Goal: Check status: Check status

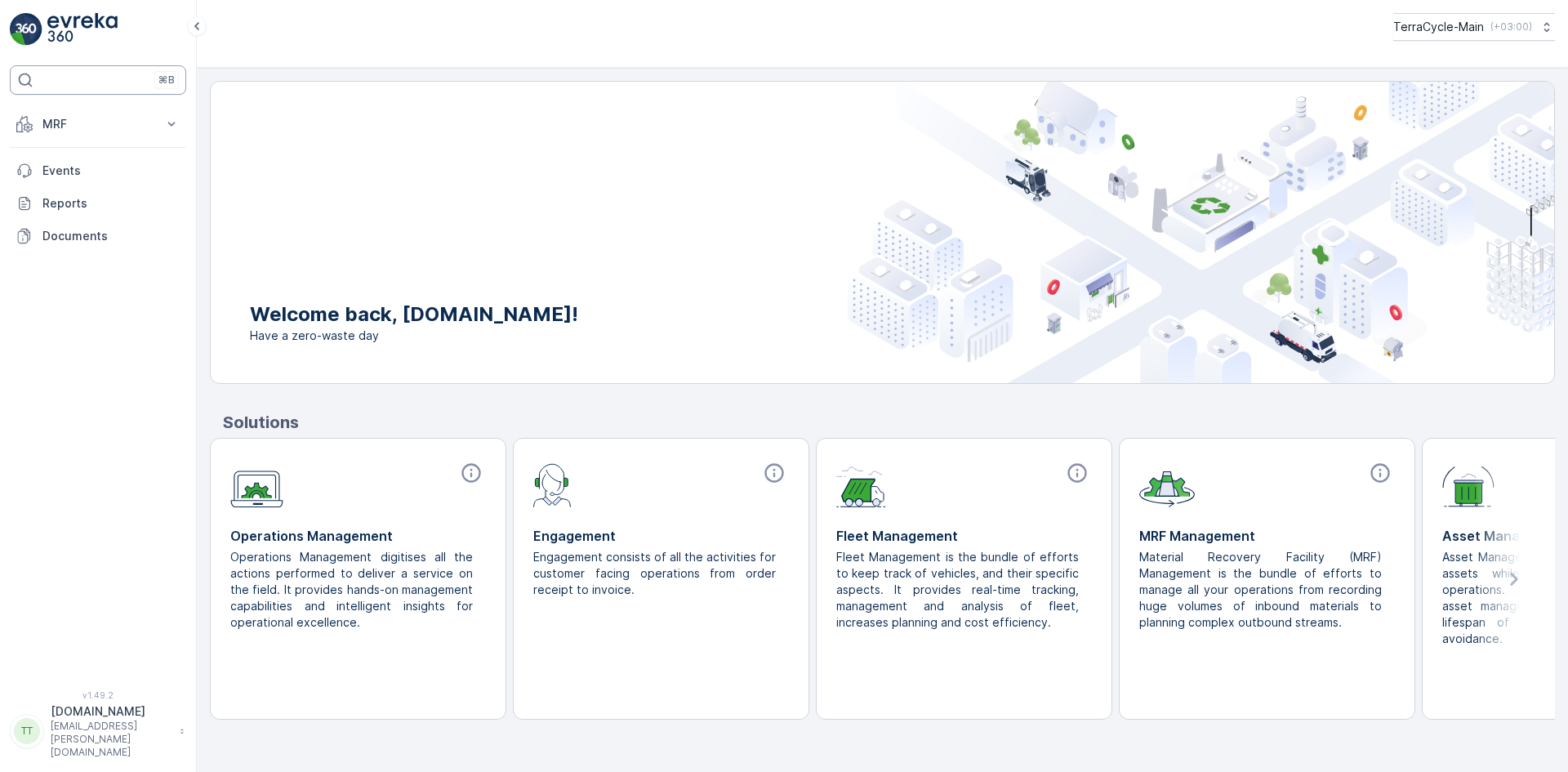
click at [62, 88] on div "⌘B" at bounding box center [98, 80] width 177 height 29
click at [1530, 29] on button "TerraCycle-Main ( +03:00 )" at bounding box center [1474, 27] width 163 height 28
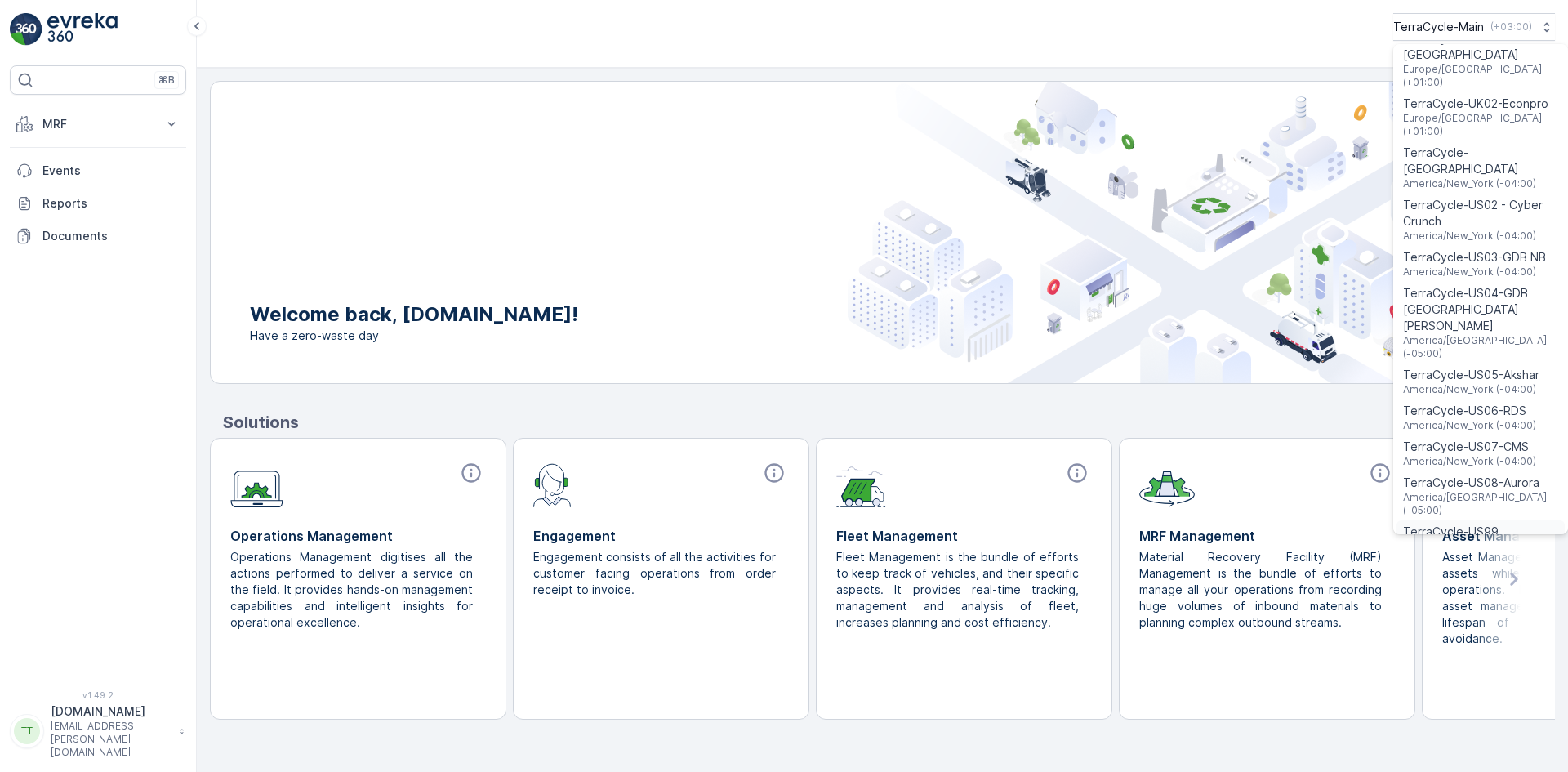
scroll to position [1304, 0]
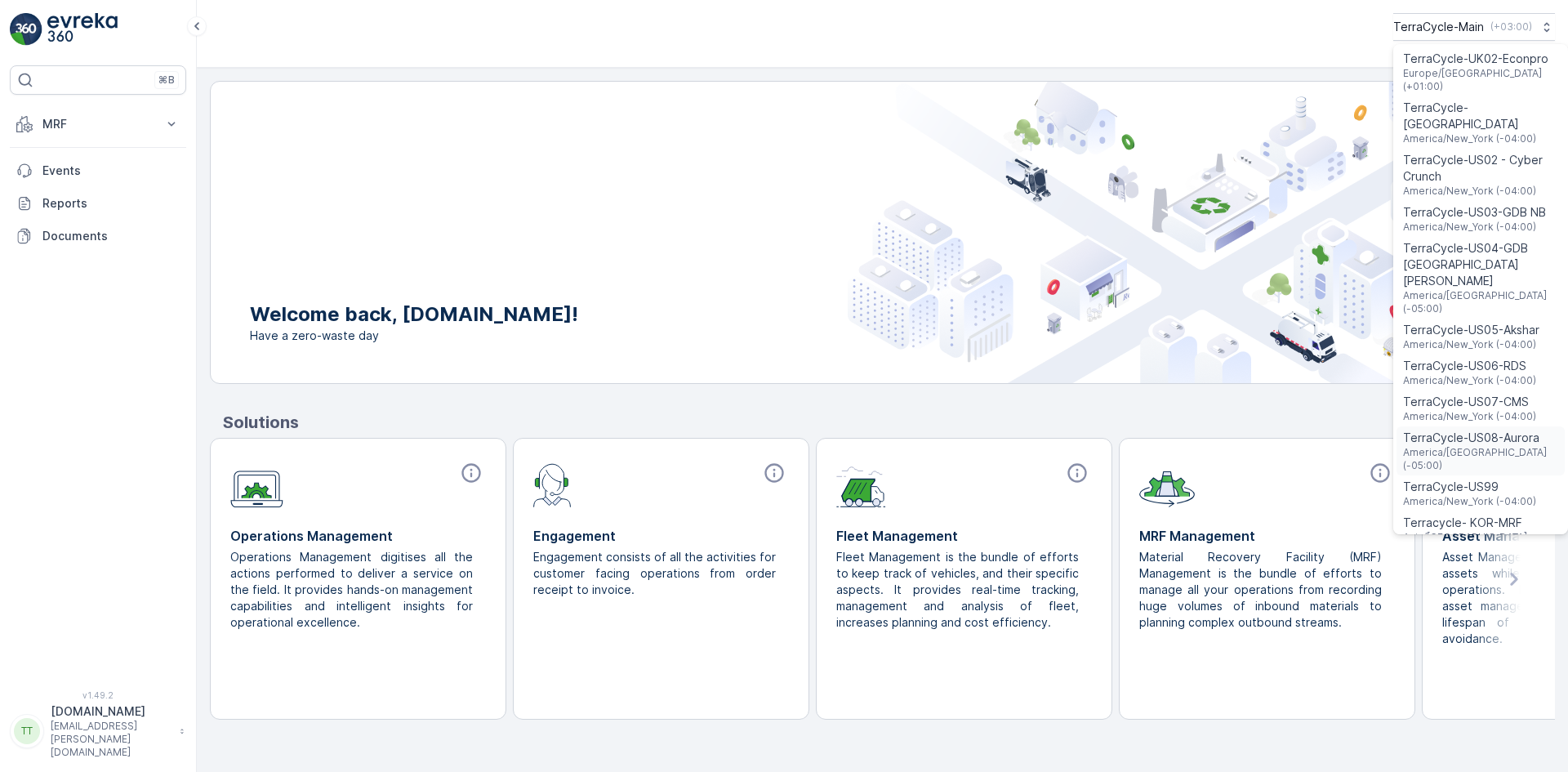
click at [1453, 430] on span "TerraCycle-US08-Aurora" at bounding box center [1481, 437] width 155 height 16
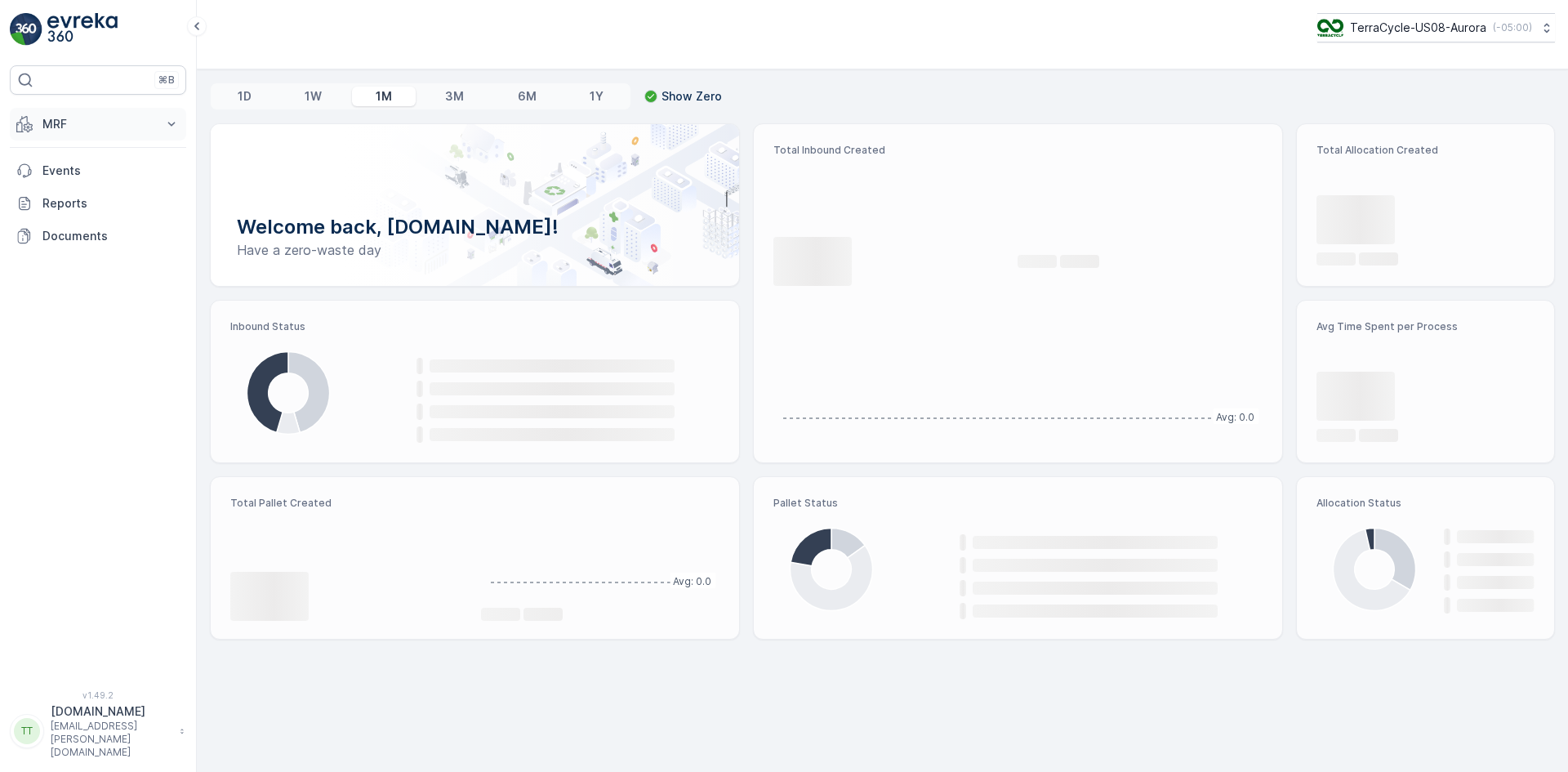
click at [78, 119] on p "MRF" at bounding box center [98, 124] width 111 height 16
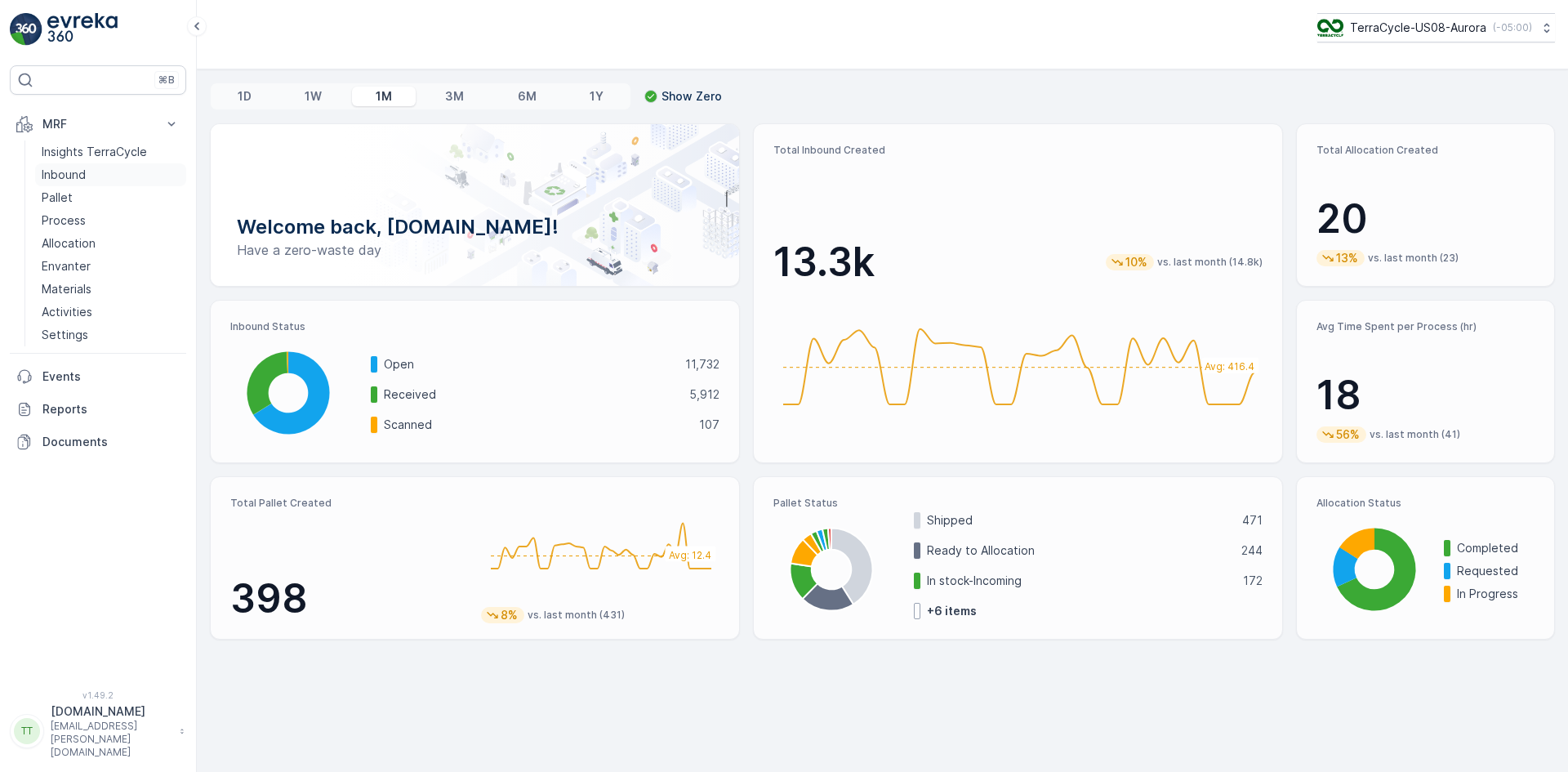
click at [87, 176] on link "Inbound" at bounding box center [111, 174] width 151 height 23
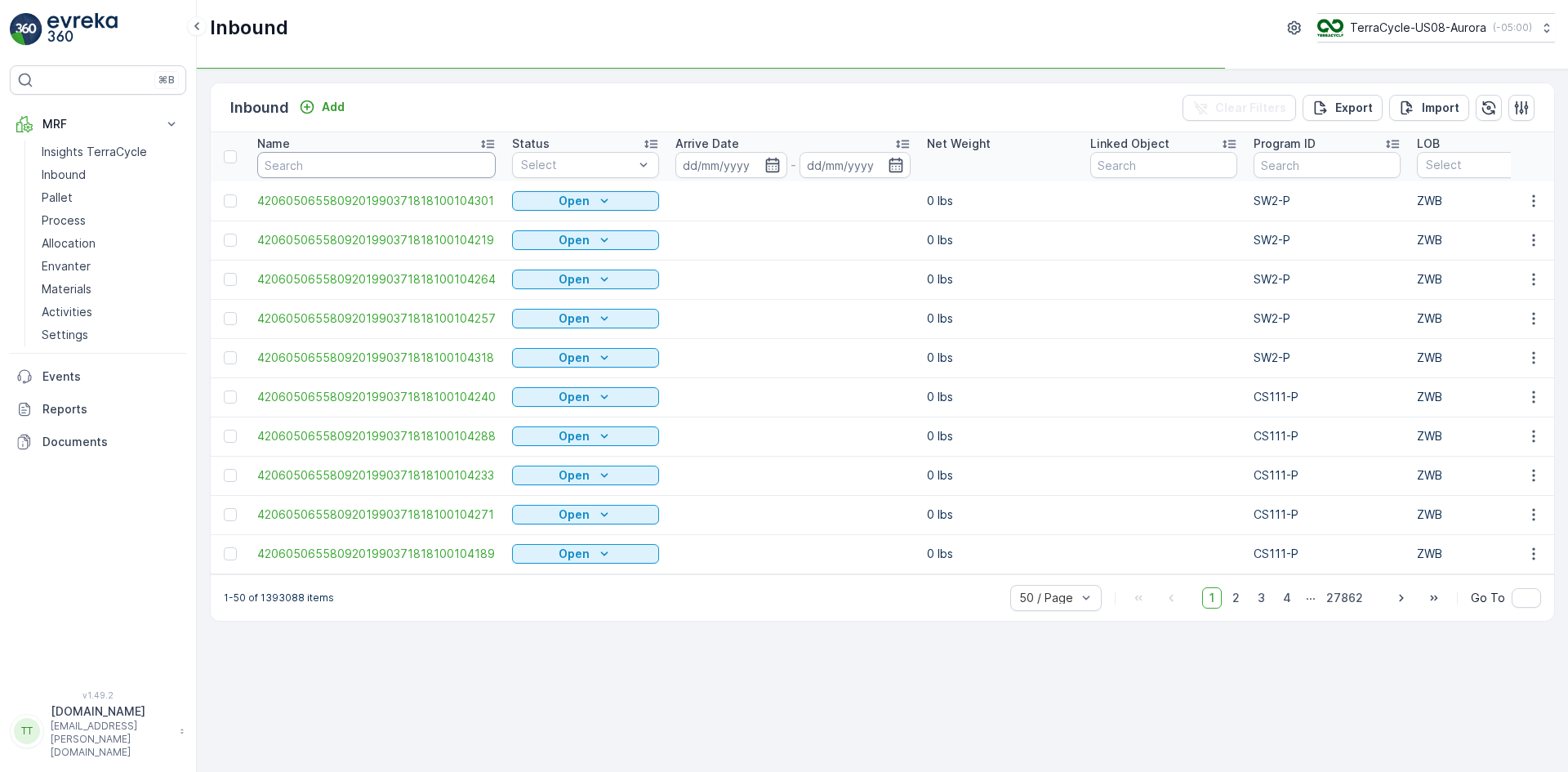
click at [403, 156] on input "text" at bounding box center [377, 165] width 239 height 26
paste input "1Z1AR8619099531200"
type input "1Z1AR8619099531200"
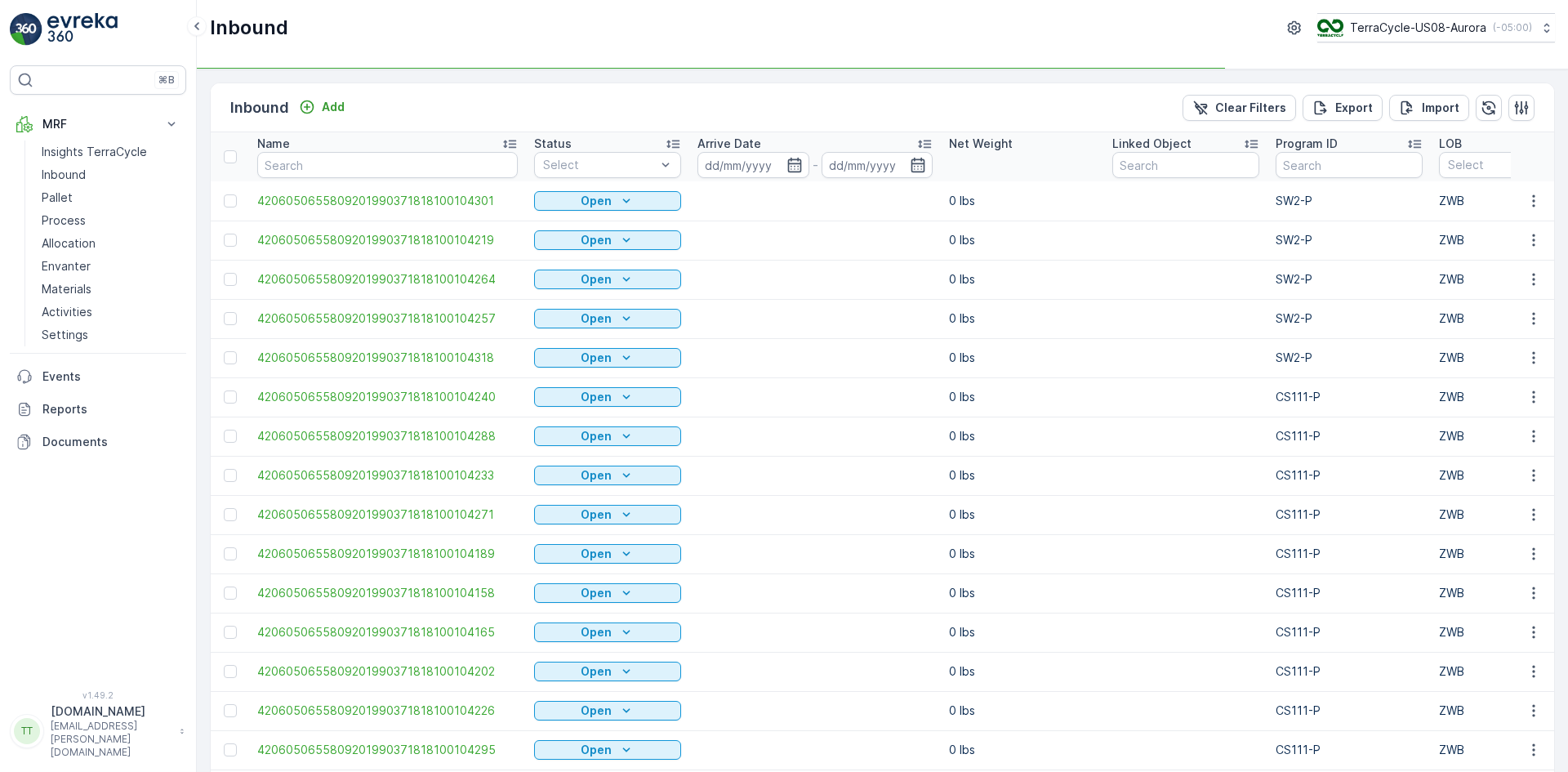
type input "1Z1AR8619099531200"
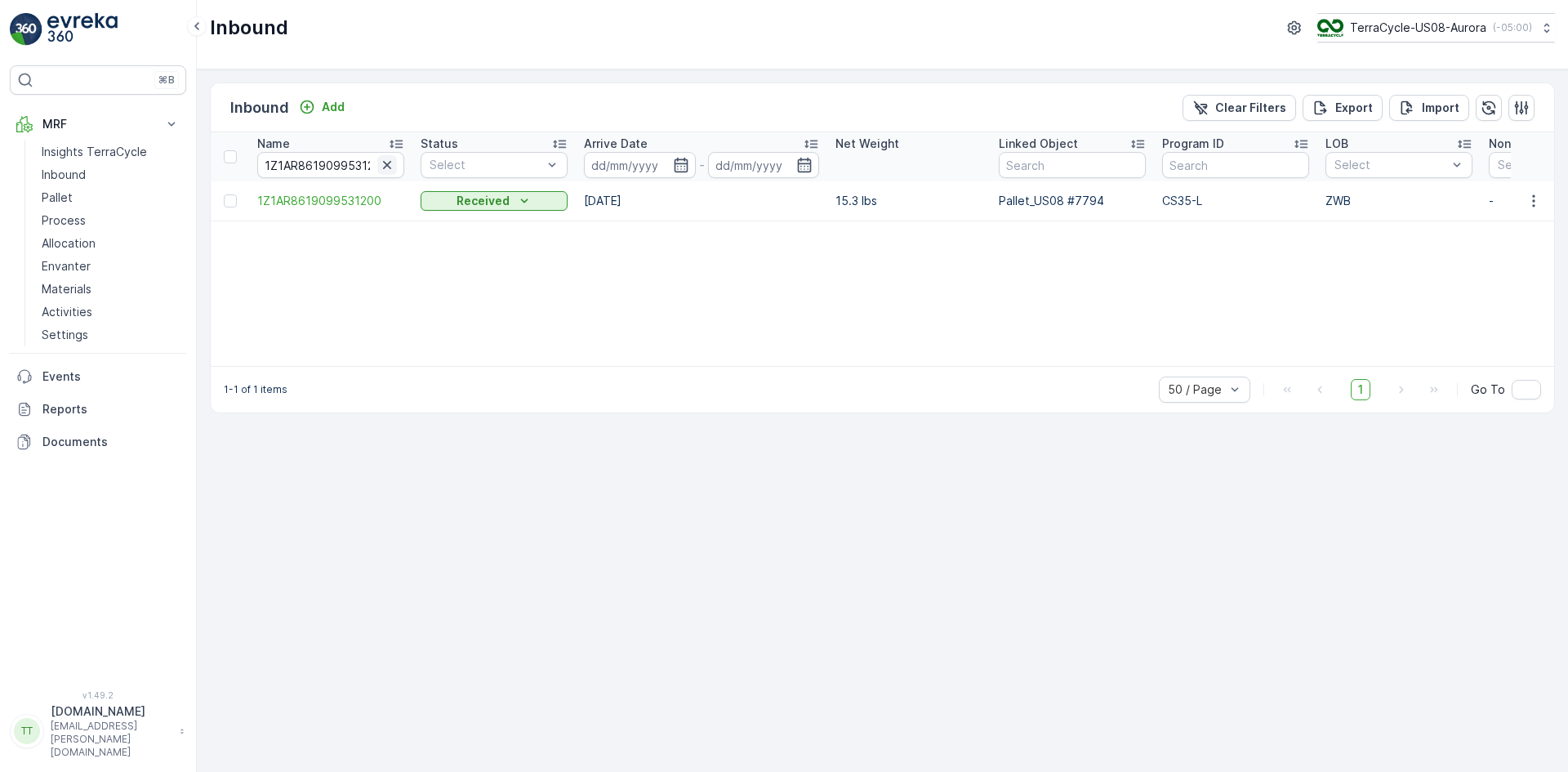
click at [386, 167] on icon "button" at bounding box center [387, 165] width 8 height 8
click at [368, 167] on input "text" at bounding box center [331, 165] width 147 height 26
paste input "1Z1AR8619099634868"
type input "1Z1AR8619099634868"
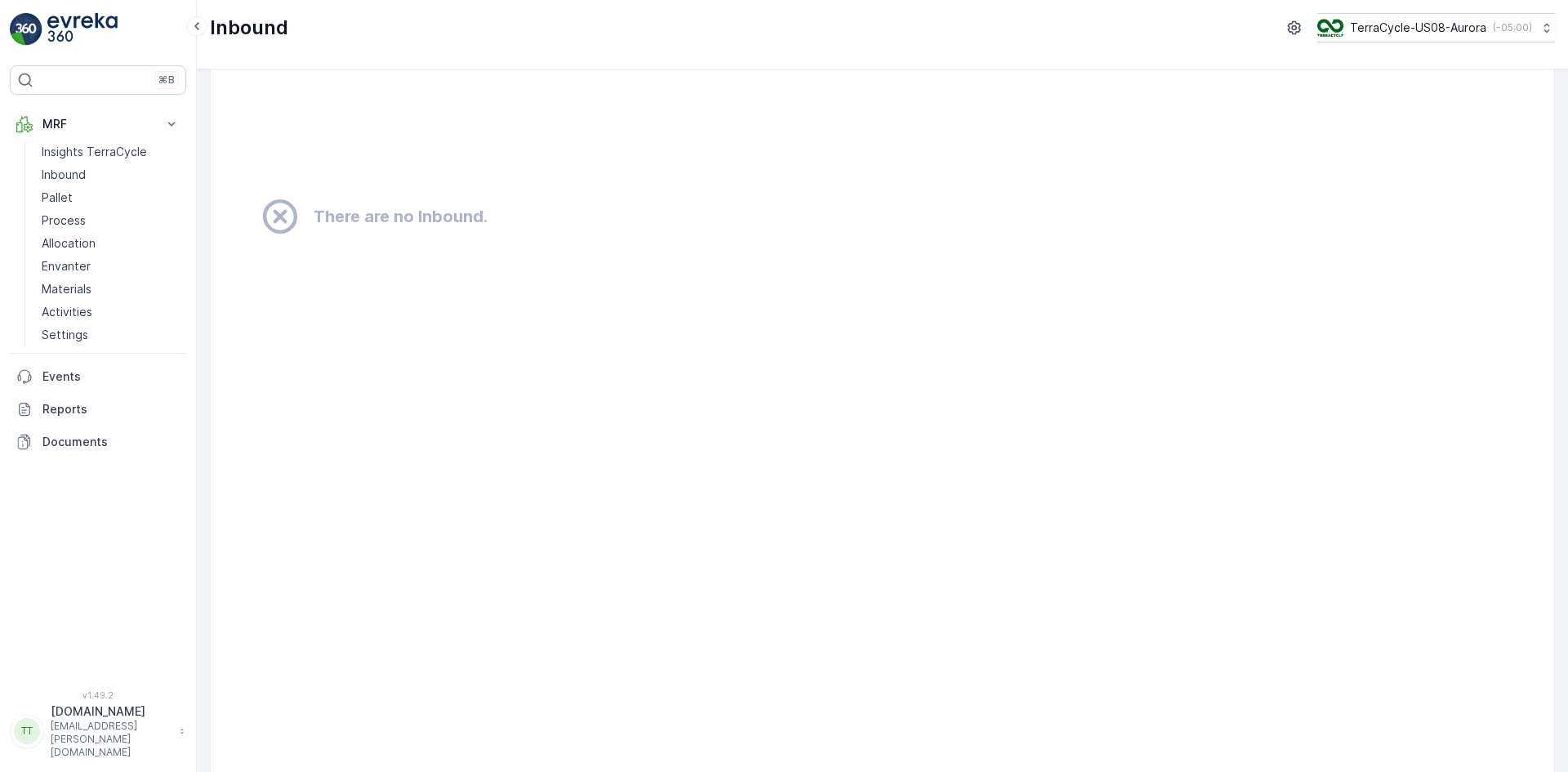
scroll to position [680, 0]
